Goal: Information Seeking & Learning: Learn about a topic

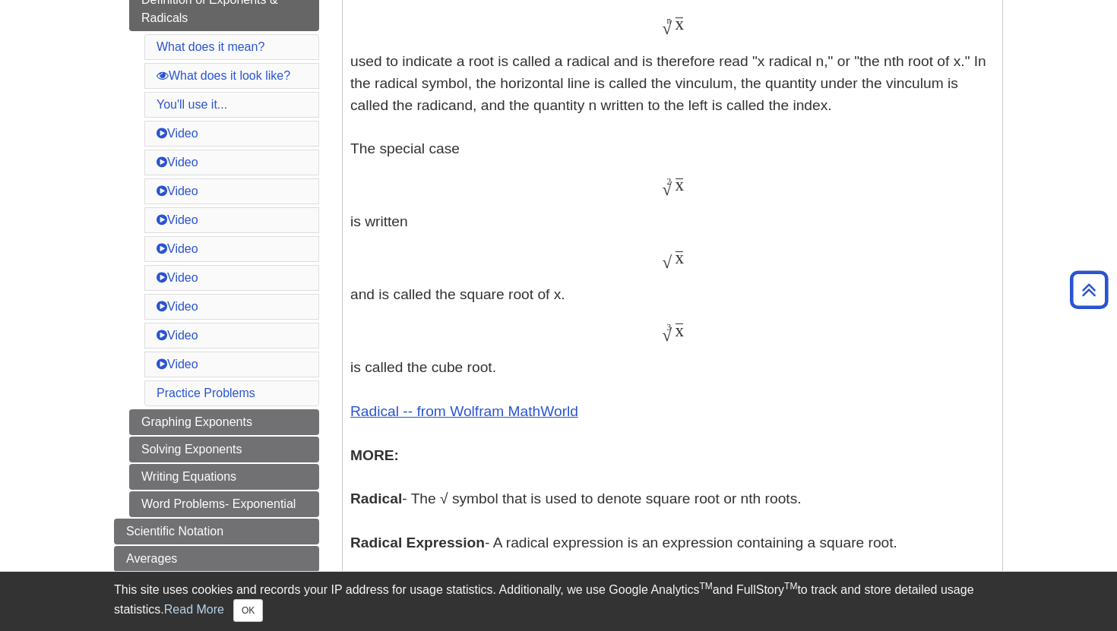
scroll to position [562, 0]
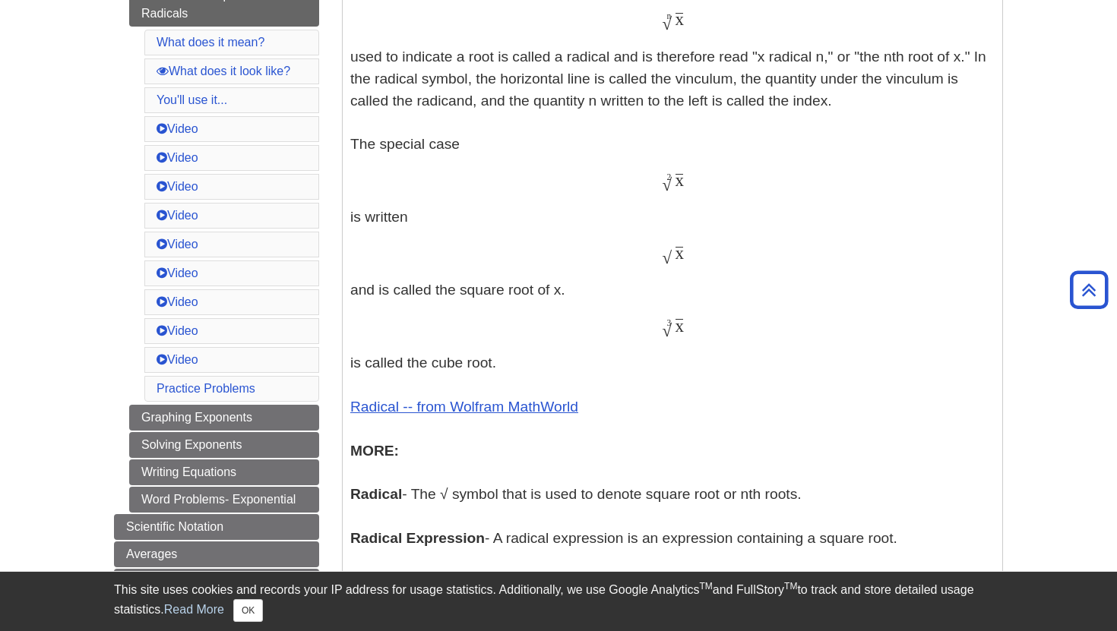
click at [681, 185] on span "x" at bounding box center [679, 180] width 9 height 20
click at [681, 186] on span "x" at bounding box center [679, 180] width 9 height 20
click at [681, 185] on span "x" at bounding box center [679, 180] width 9 height 20
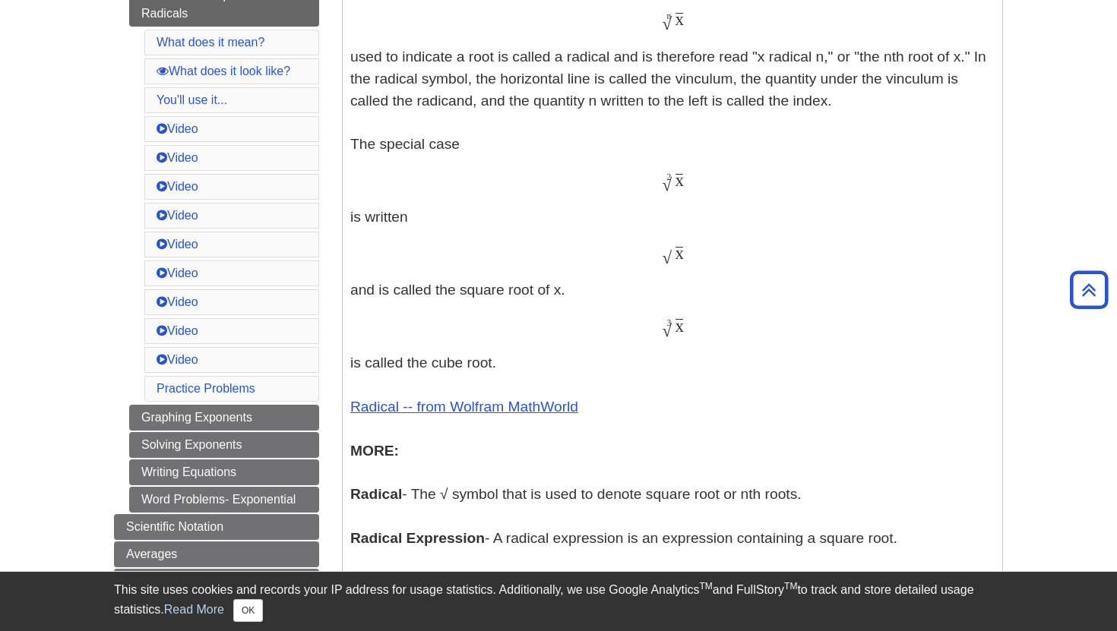
click at [684, 185] on div "x √ 2 x 2" at bounding box center [672, 181] width 644 height 22
drag, startPoint x: 683, startPoint y: 185, endPoint x: 672, endPoint y: 185, distance: 10.6
click at [672, 186] on span "x √ 2" at bounding box center [672, 186] width 21 height 0
copy span "√"
click at [683, 263] on span "x" at bounding box center [679, 253] width 9 height 20
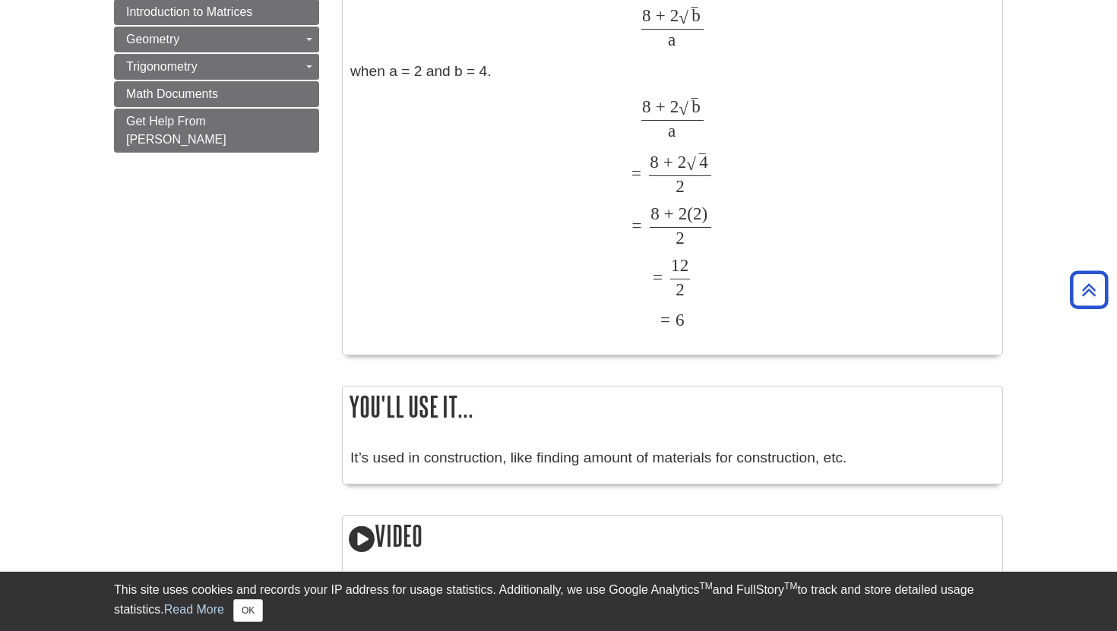
scroll to position [1467, 0]
